Goal: Information Seeking & Learning: Find specific fact

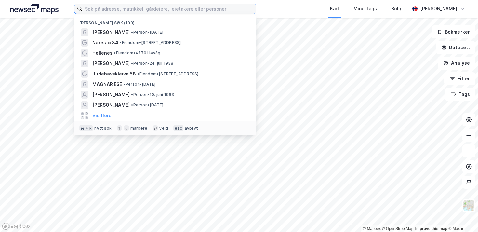
click at [216, 9] on input at bounding box center [169, 9] width 174 height 10
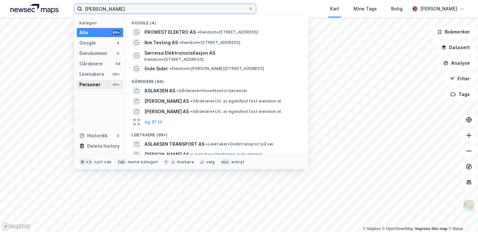
type input "[PERSON_NAME]"
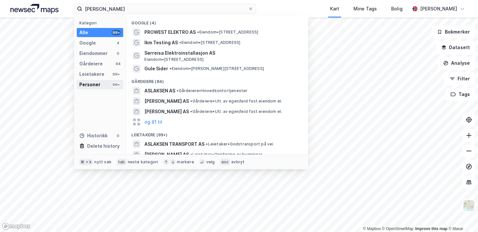
click at [99, 83] on div "Personer" at bounding box center [89, 85] width 21 height 8
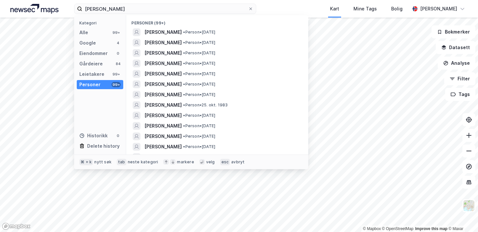
click at [90, 58] on div "Kategori Alle 99+ Google 4 Eiendommer 0 Gårdeiere 84 Leietakere 99+ Personer 99…" at bounding box center [100, 84] width 52 height 139
click at [89, 51] on div "Eiendommer" at bounding box center [93, 53] width 28 height 8
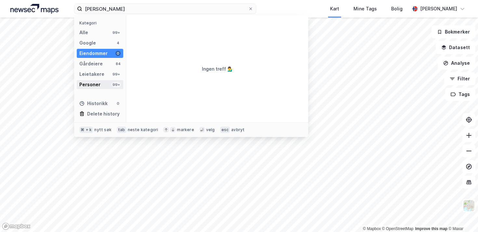
click at [94, 85] on div "Personer" at bounding box center [89, 85] width 21 height 8
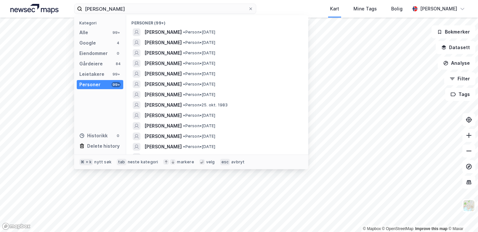
click at [144, 23] on div "Personer (99+)" at bounding box center [217, 21] width 182 height 12
click at [150, 50] on span "[PERSON_NAME]" at bounding box center [162, 53] width 37 height 8
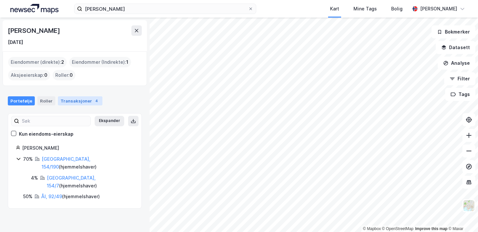
click at [70, 105] on div "Transaksjoner 4" at bounding box center [80, 100] width 45 height 9
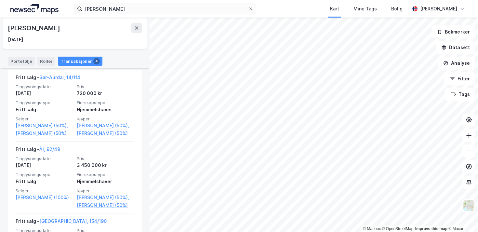
scroll to position [183, 0]
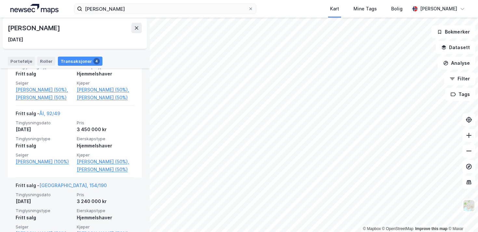
click at [46, 189] on div "Fritt salg - [GEOGRAPHIC_DATA], 154/190" at bounding box center [61, 186] width 91 height 10
click at [46, 188] on link "[GEOGRAPHIC_DATA], 154/190" at bounding box center [72, 185] width 67 height 6
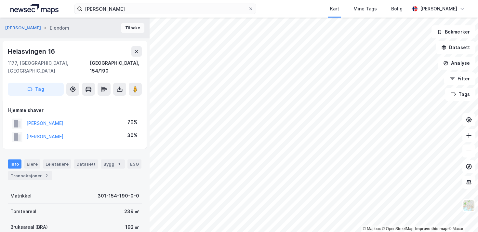
click at [131, 27] on button "Tilbake" at bounding box center [132, 28] width 23 height 10
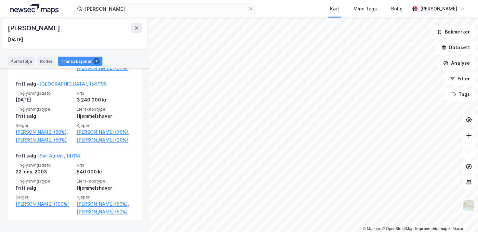
scroll to position [295, 0]
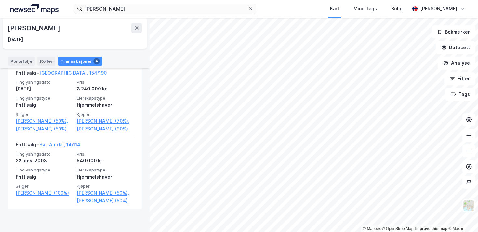
click at [109, 133] on link "[PERSON_NAME] (30%)" at bounding box center [105, 129] width 57 height 8
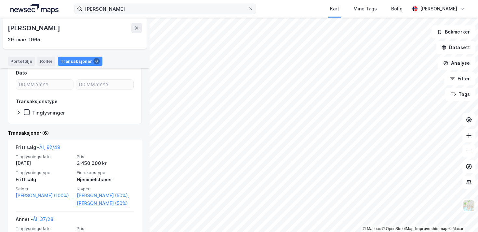
scroll to position [103, 0]
